Goal: Information Seeking & Learning: Compare options

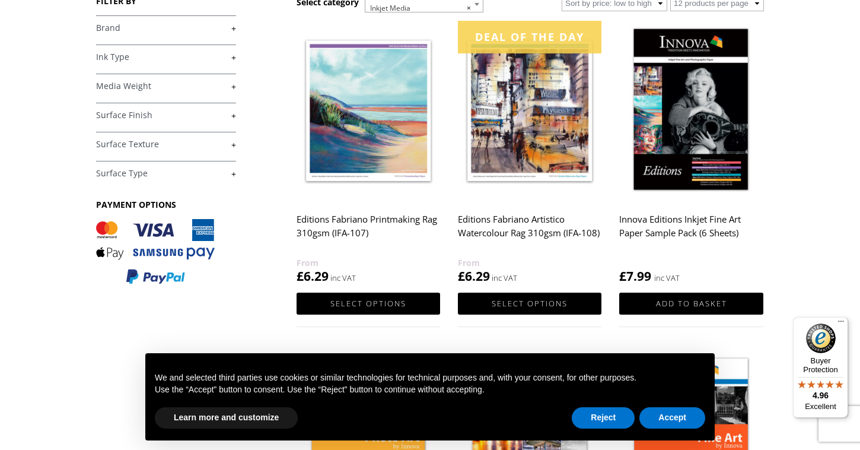
scroll to position [206, 0]
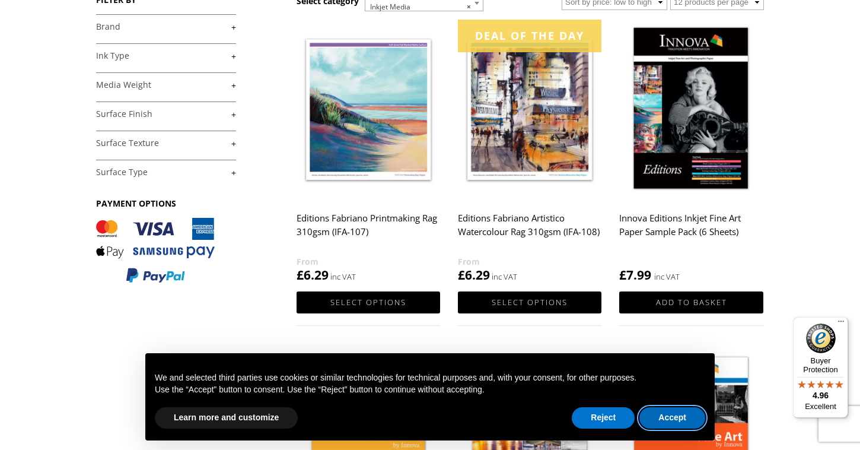
click at [656, 418] on button "Accept" at bounding box center [672, 417] width 66 height 21
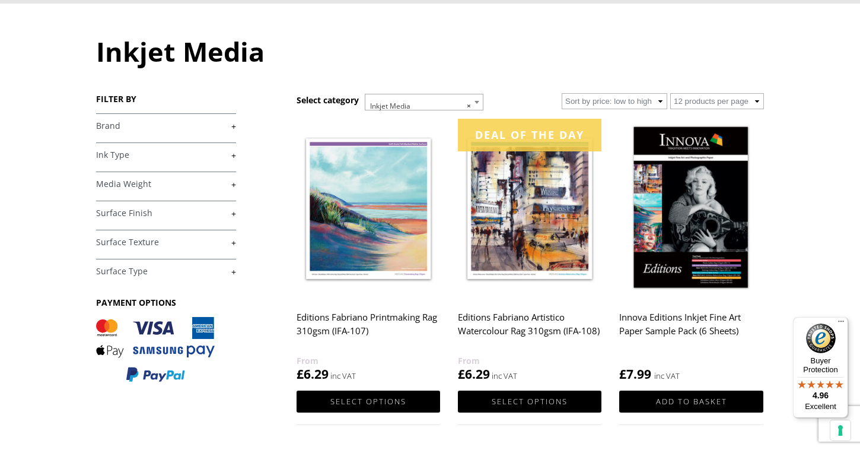
scroll to position [104, 0]
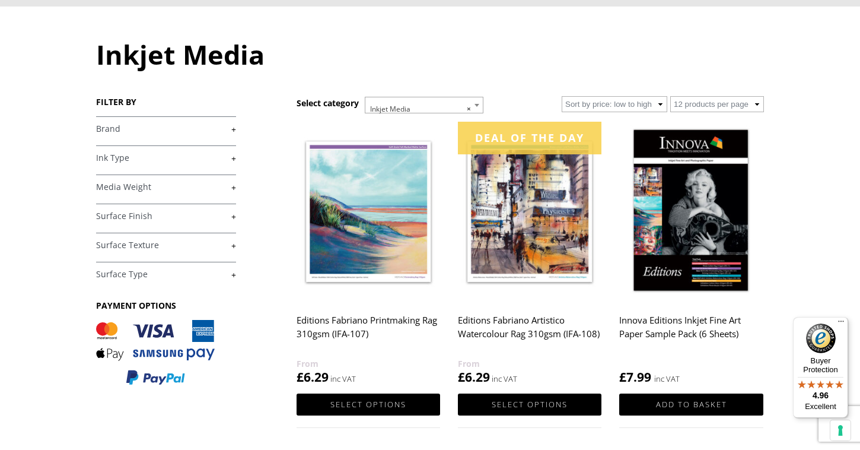
click at [563, 218] on img at bounding box center [530, 212] width 144 height 180
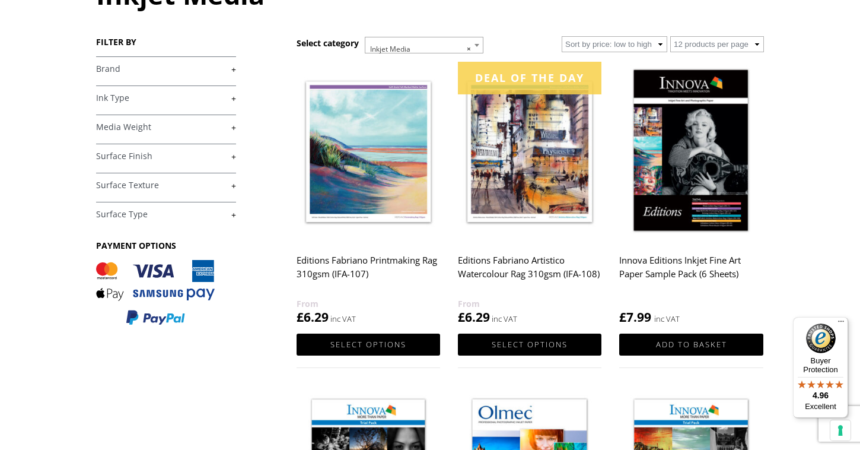
scroll to position [168, 0]
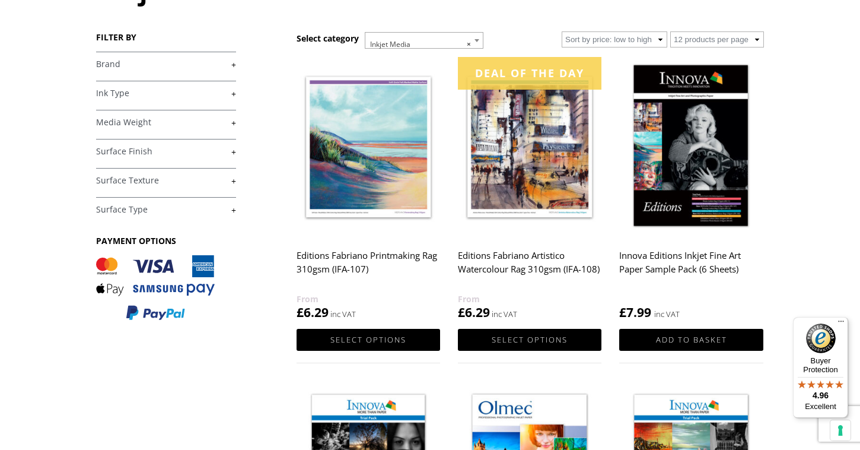
click at [725, 184] on img at bounding box center [691, 147] width 144 height 180
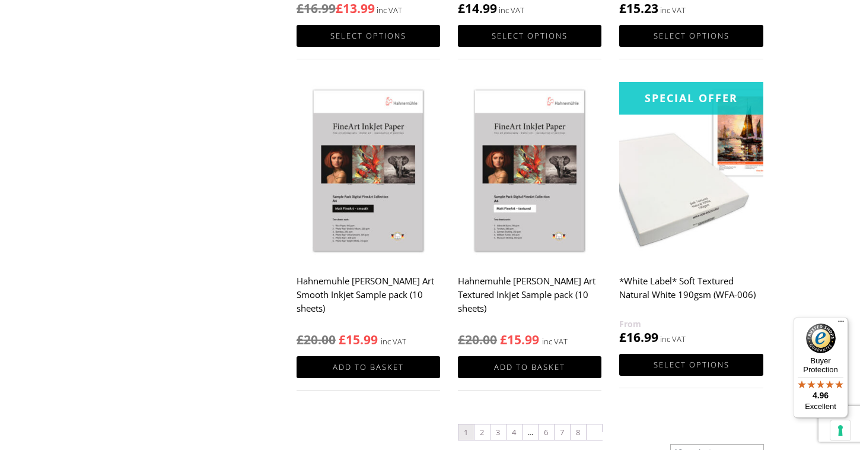
scroll to position [1131, 0]
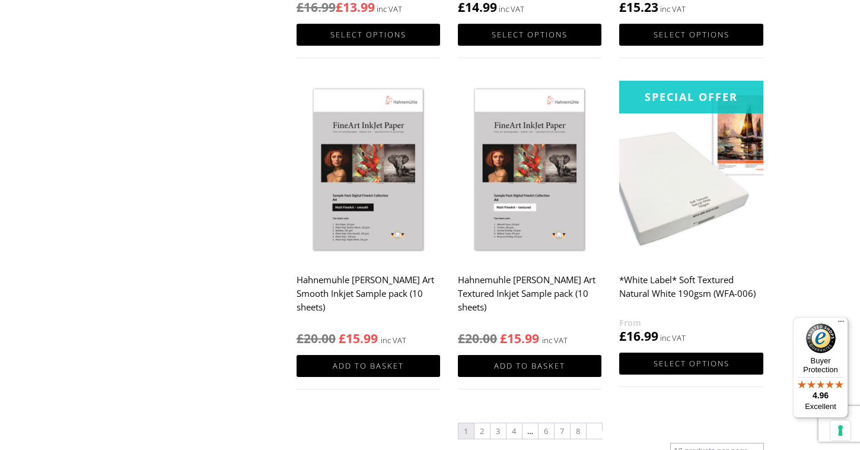
click at [362, 228] on img at bounding box center [369, 171] width 144 height 180
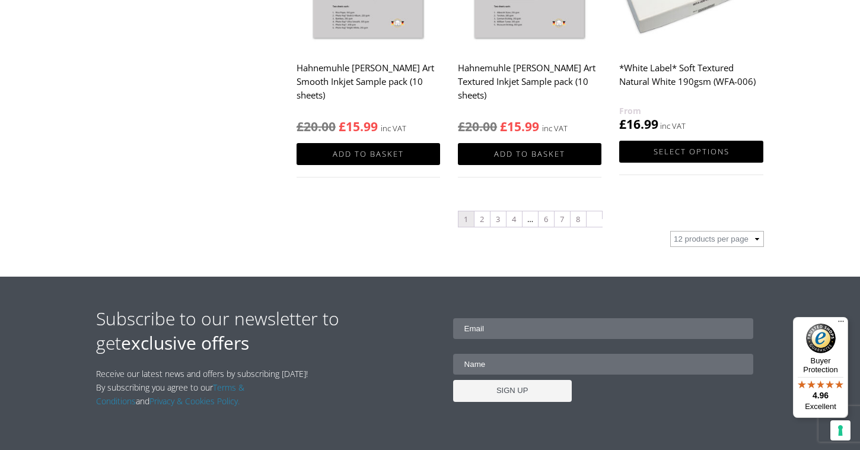
scroll to position [1344, 0]
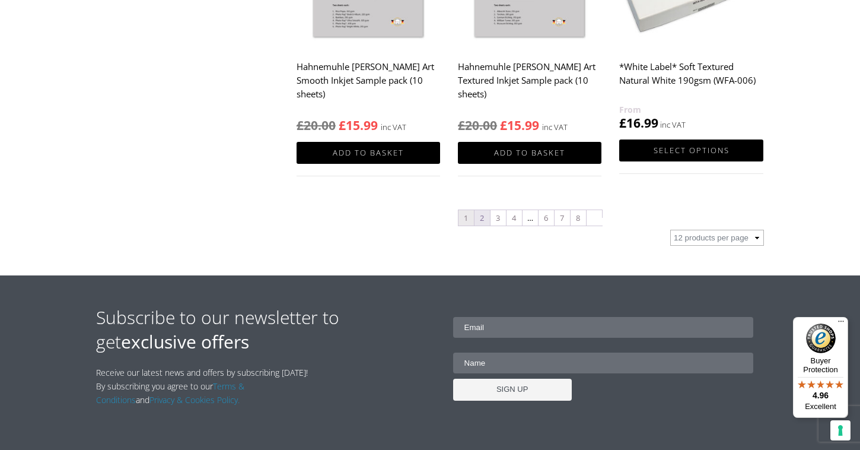
click at [482, 218] on link "2" at bounding box center [481, 217] width 15 height 15
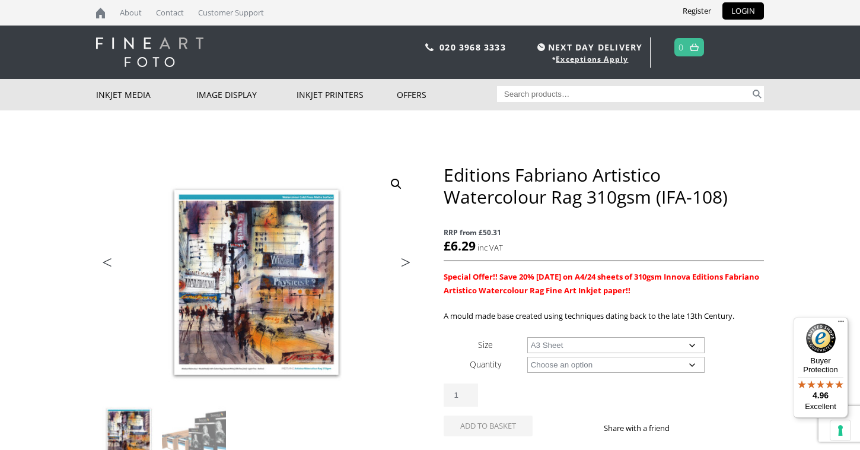
select select "a3-sheet"
select select "25-sheets"
select select "a3-sheet"
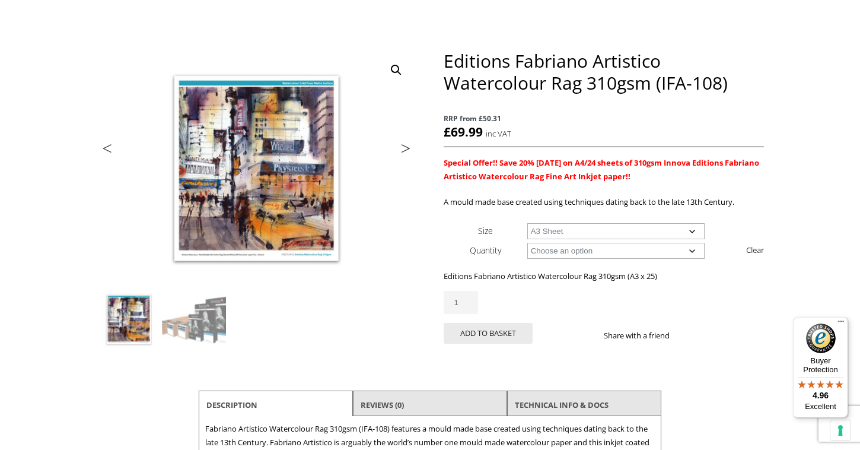
scroll to position [128, 0]
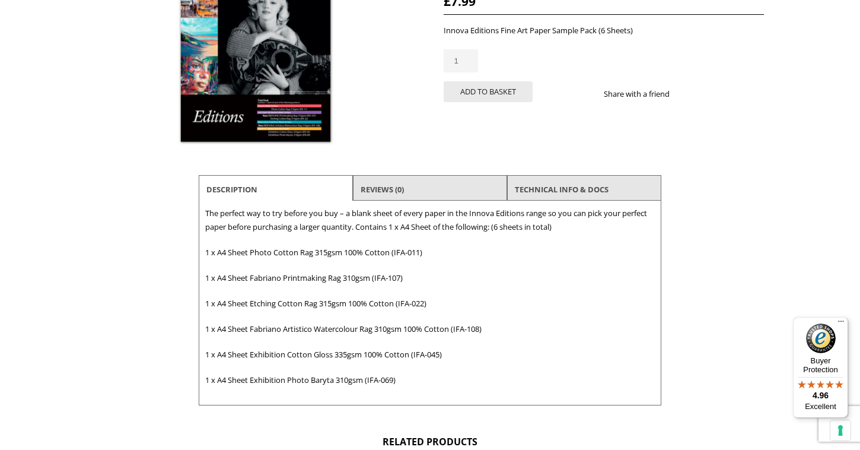
scroll to position [247, 0]
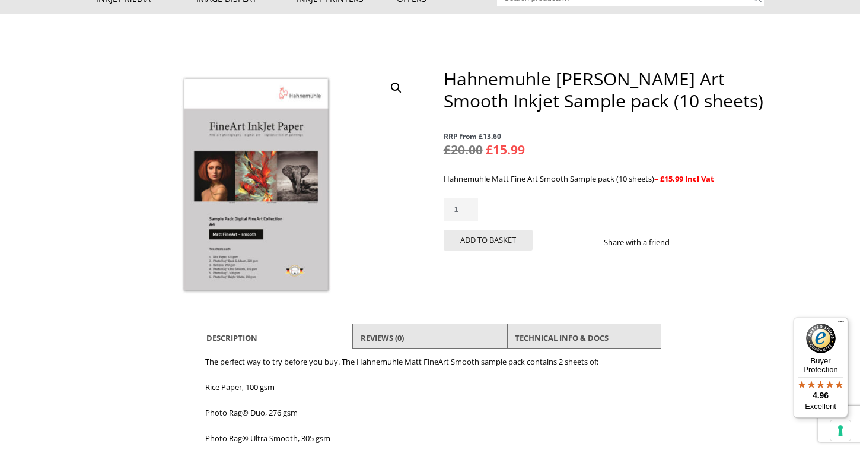
scroll to position [96, 0]
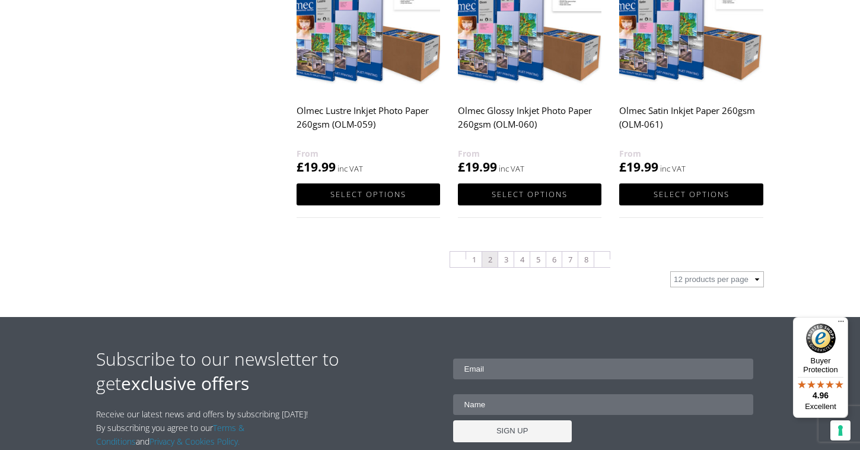
scroll to position [1302, 0]
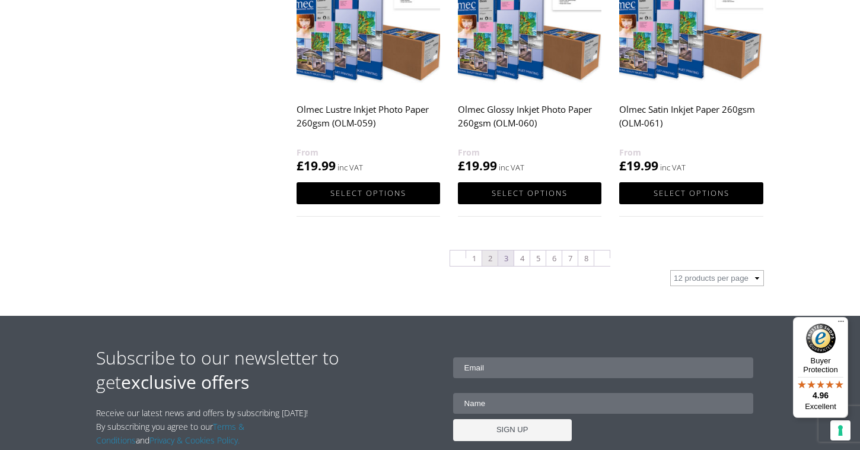
click at [504, 259] on link "3" at bounding box center [505, 257] width 15 height 15
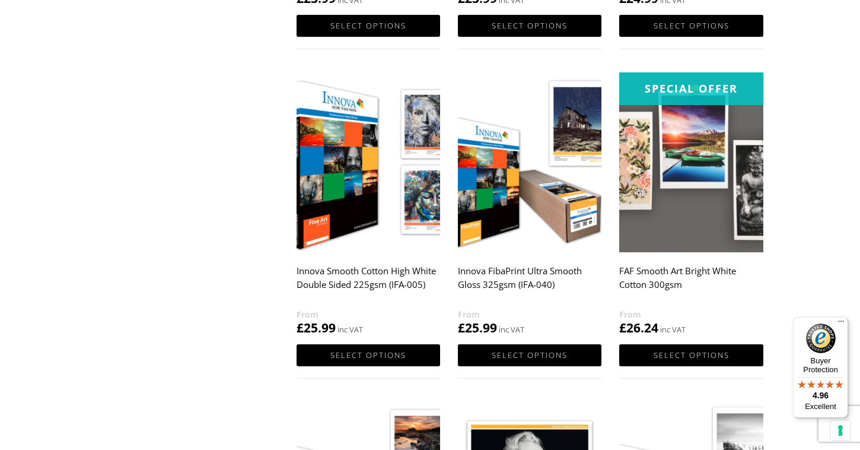
scroll to position [811, 0]
click at [683, 194] on img at bounding box center [691, 162] width 144 height 180
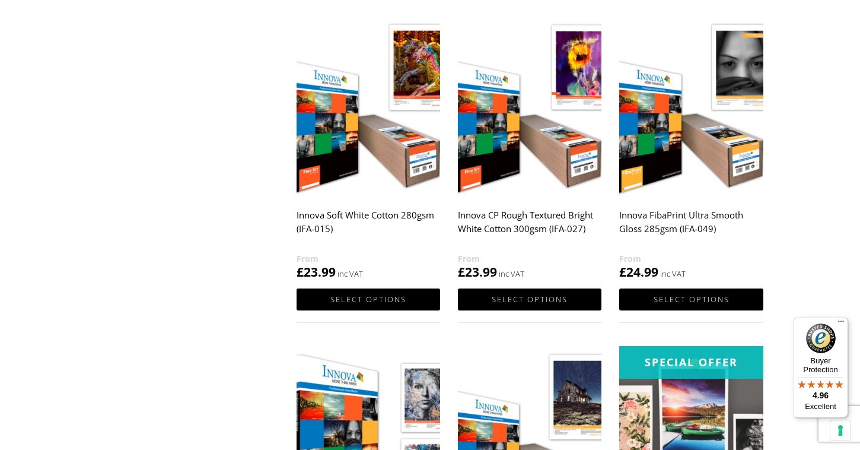
scroll to position [537, 0]
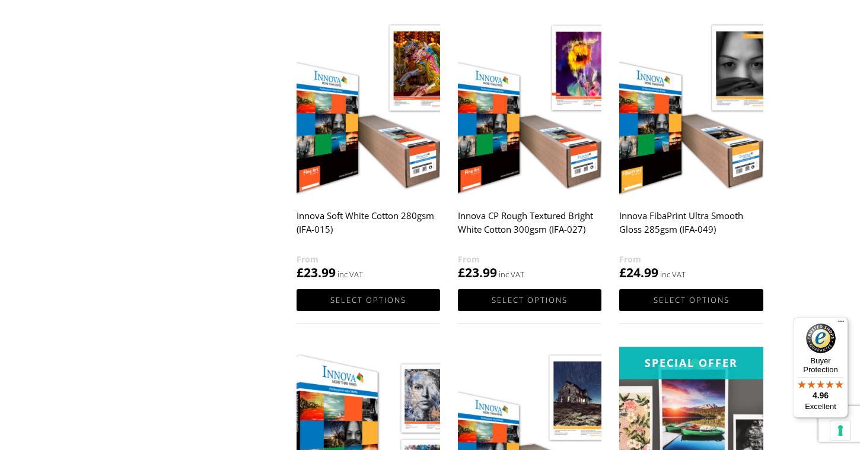
click at [339, 165] on img at bounding box center [369, 107] width 144 height 180
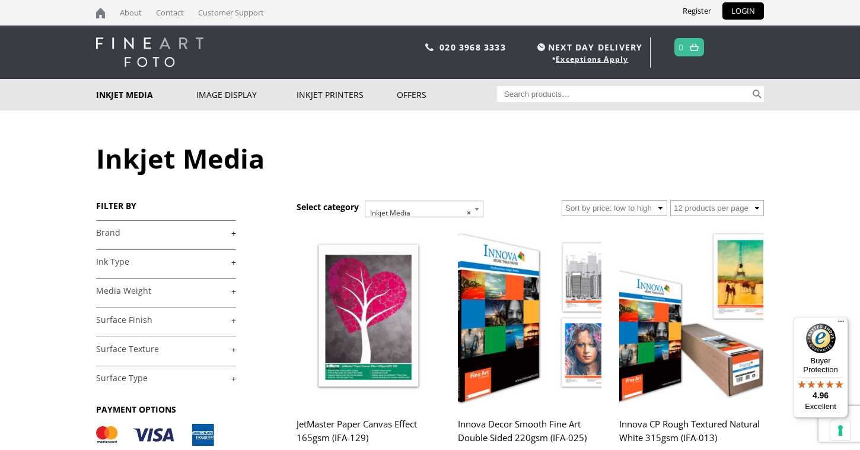
scroll to position [0, 0]
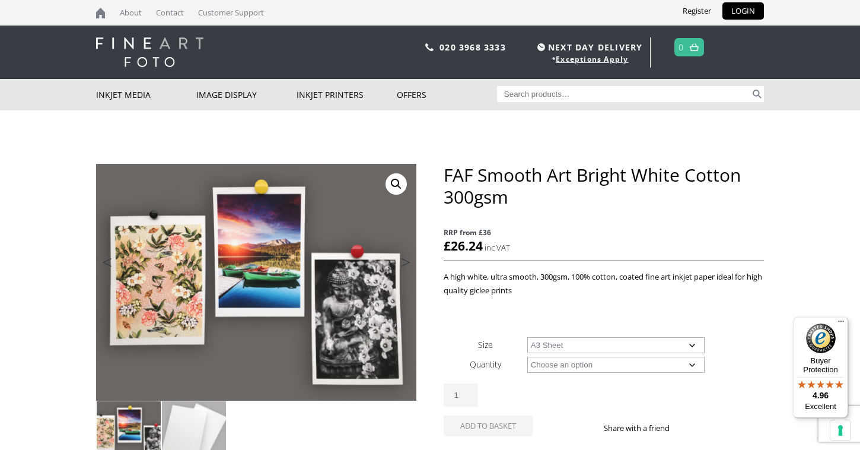
select select "a3-sheet"
select select "25-sheets"
select select "a3-sheet"
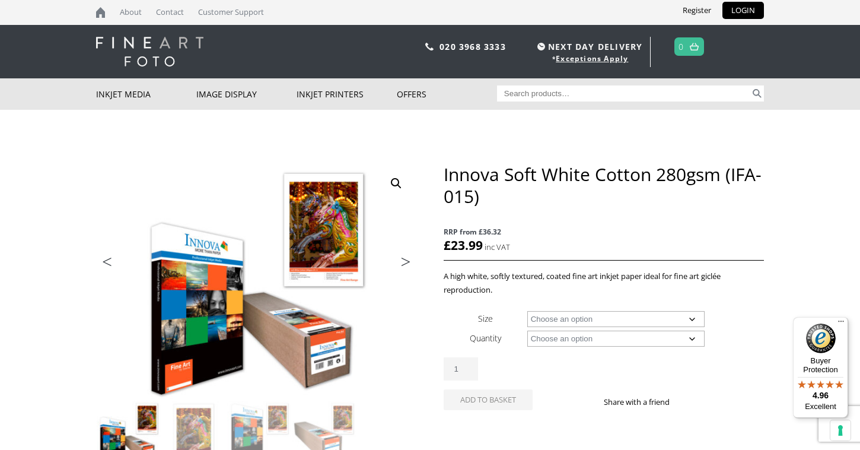
scroll to position [1, 0]
select select "a3-sheet"
select select "25-sheets"
select select "a3-sheet"
